Goal: Find contact information: Find contact information

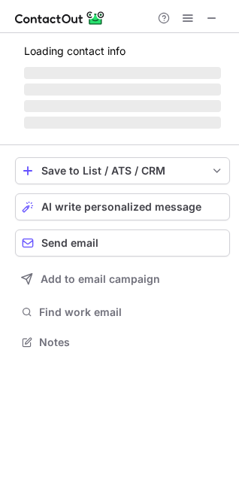
scroll to position [7, 7]
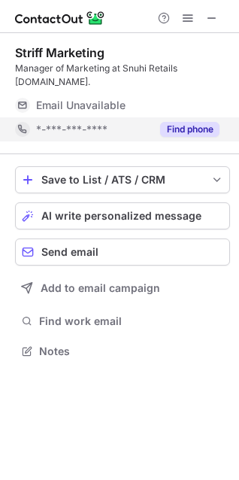
click at [184, 122] on button "Find phone" at bounding box center [189, 129] width 59 height 15
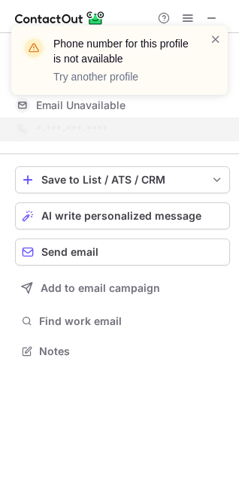
click at [211, 25] on div "Phone number for this profile is not available Try another profile" at bounding box center [119, 66] width 241 height 111
click at [209, 13] on div "Phone number for this profile is not available Try another profile" at bounding box center [119, 66] width 241 height 111
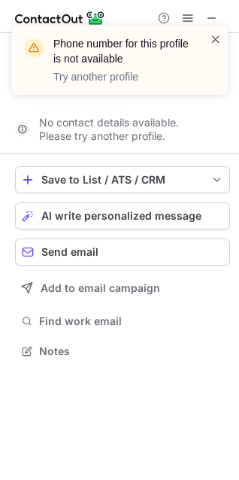
scroll to position [303, 239]
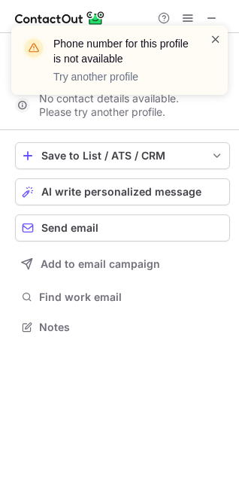
click at [213, 41] on span at bounding box center [216, 39] width 12 height 15
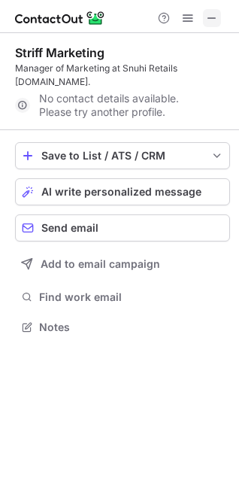
click at [208, 17] on span at bounding box center [212, 18] width 12 height 12
